Goal: Task Accomplishment & Management: Manage account settings

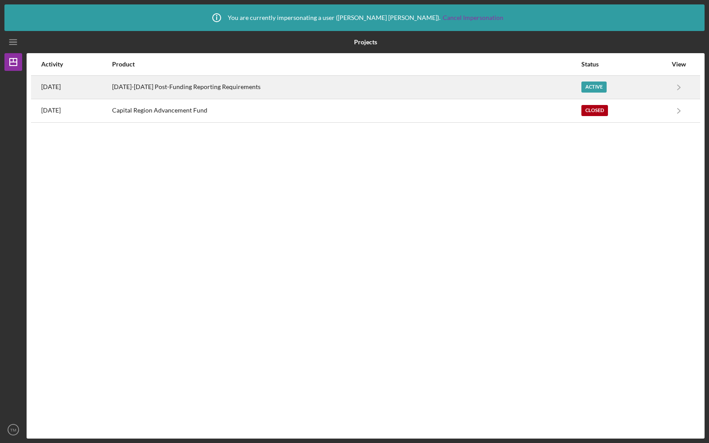
click at [347, 81] on div "[DATE]-[DATE] Post-Funding Reporting Requirements" at bounding box center [346, 87] width 468 height 22
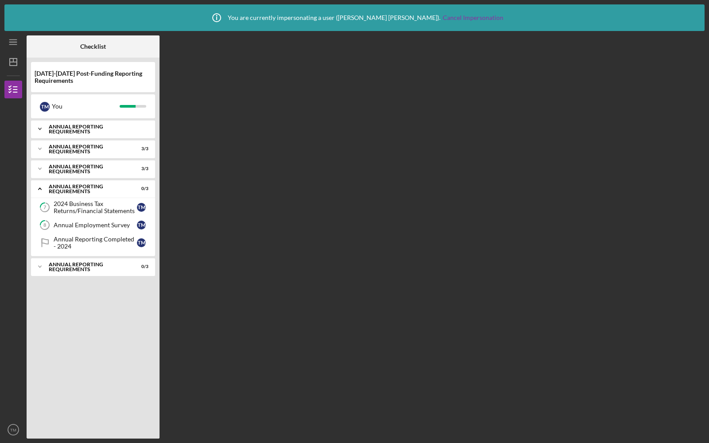
click at [104, 128] on div "Annual Reporting Requirements" at bounding box center [96, 129] width 95 height 10
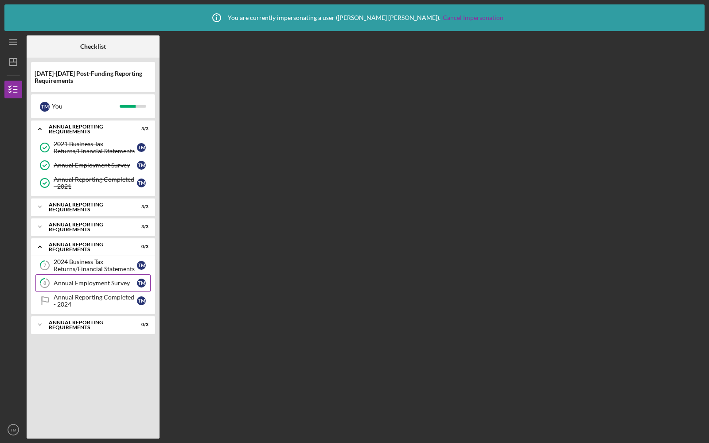
click at [79, 281] on div "Annual Employment Survey" at bounding box center [95, 282] width 83 height 7
